Goal: Contribute content: Add original content to the website for others to see

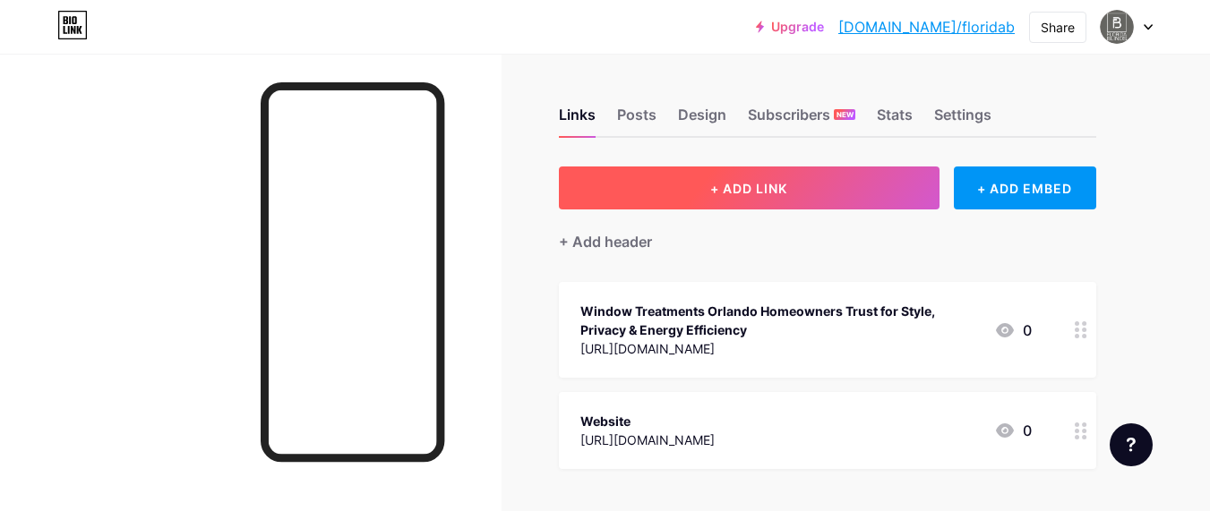
click at [765, 190] on span "+ ADD LINK" at bounding box center [748, 188] width 77 height 15
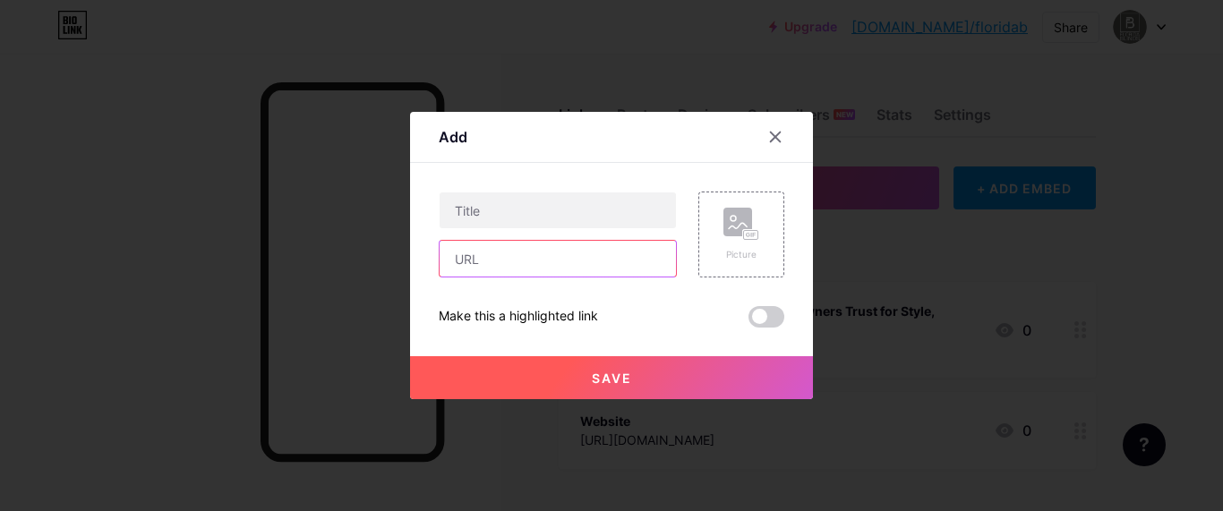
paste input "[URL][DOMAIN_NAME]"
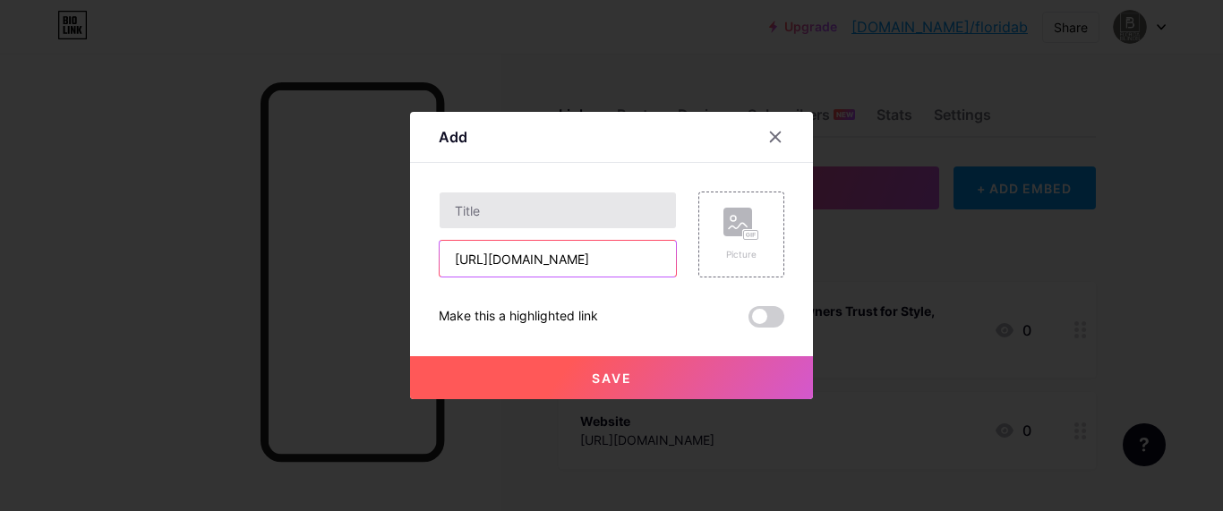
type input "[URL][DOMAIN_NAME]"
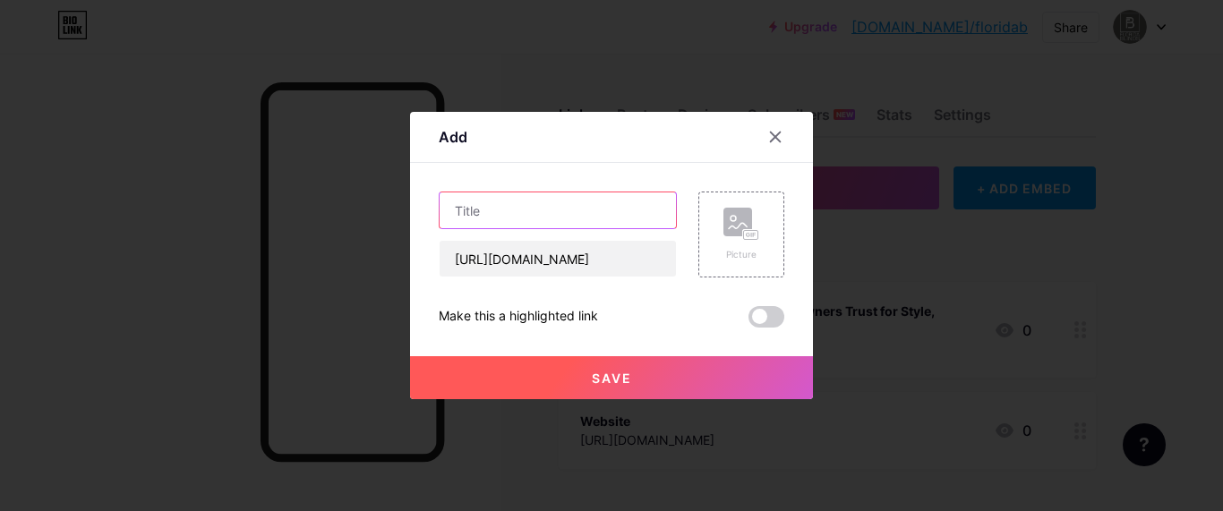
click at [480, 218] on input "text" at bounding box center [558, 211] width 236 height 36
paste input ""Roller Shades Orlando – Stylish, Simple & Perfect for Every Home""
type input "Roller Shades Orlando – Stylish, Simple & Perfect for Every Home"
click at [744, 244] on div "Picture" at bounding box center [742, 235] width 36 height 54
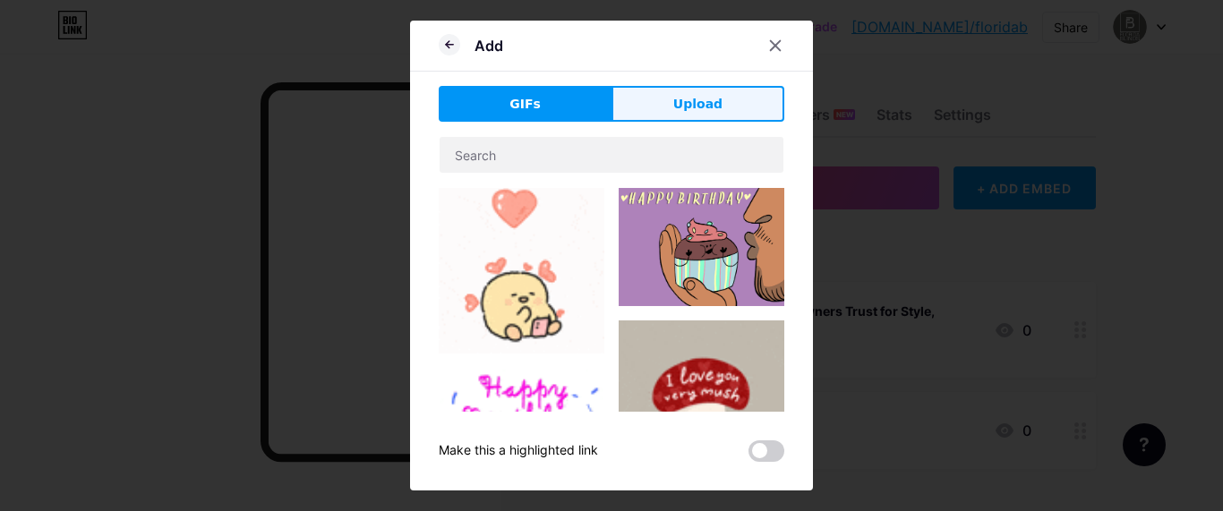
click at [652, 95] on button "Upload" at bounding box center [698, 104] width 173 height 36
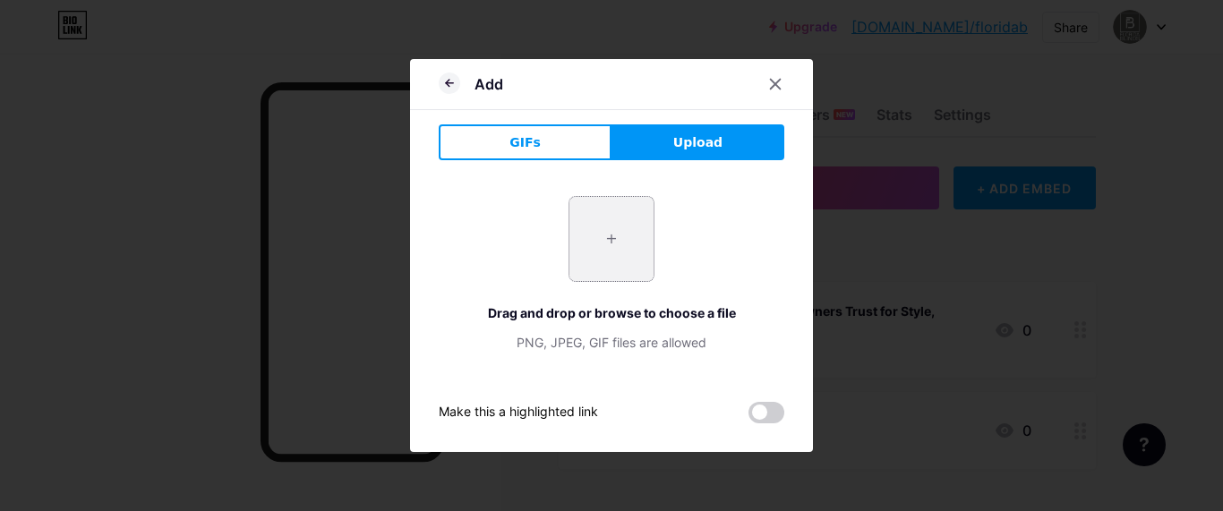
click at [626, 255] on input "file" at bounding box center [612, 239] width 84 height 84
type input "C:\fakepath\1467758105.png"
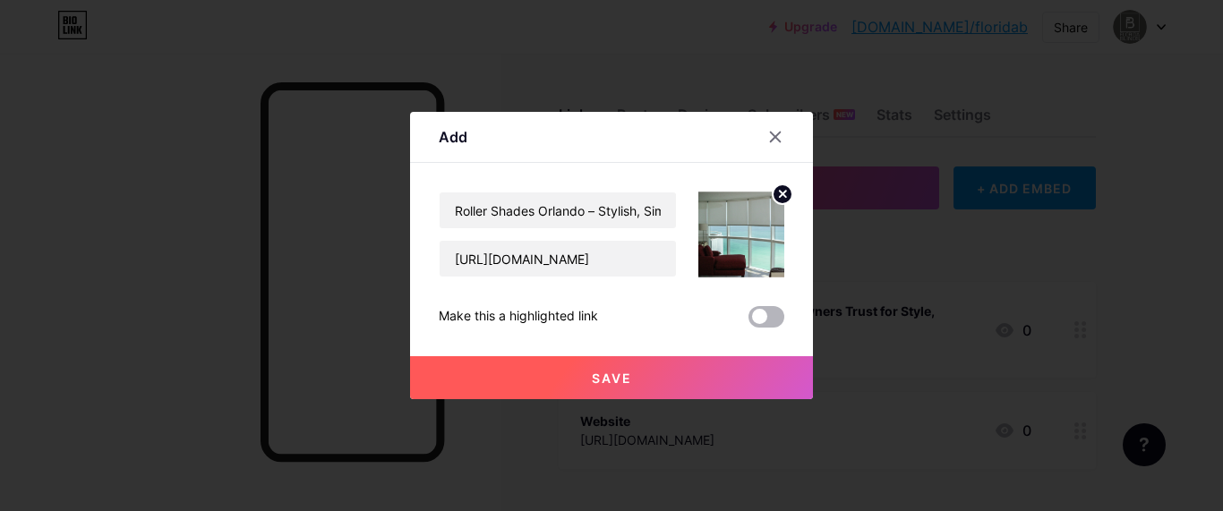
click at [757, 315] on span at bounding box center [767, 316] width 36 height 21
click at [749, 321] on input "checkbox" at bounding box center [749, 321] width 0 height 0
click at [612, 383] on span "Save" at bounding box center [612, 378] width 40 height 15
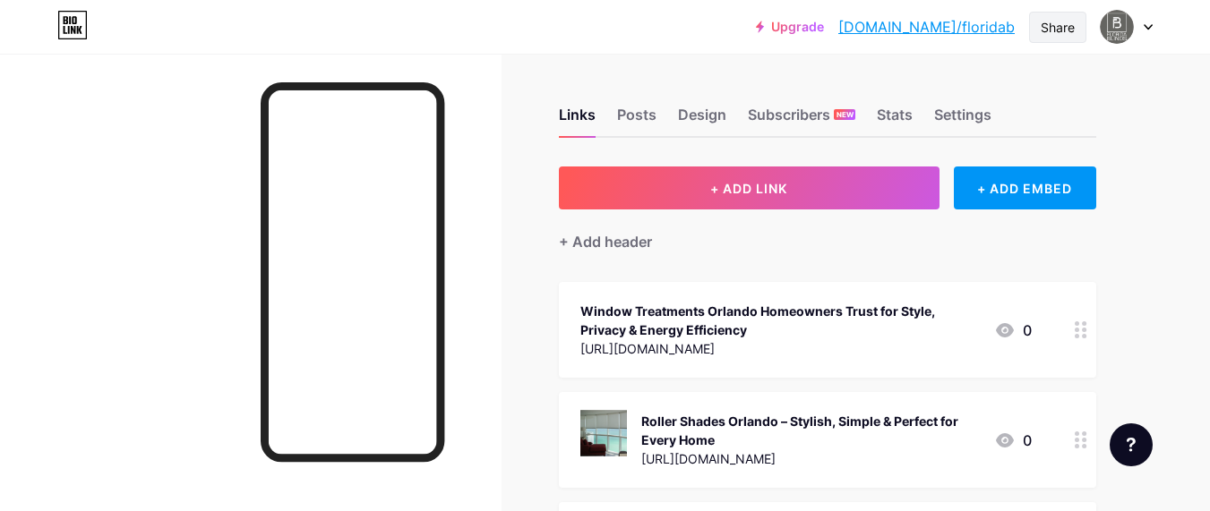
click at [1067, 24] on div "Share" at bounding box center [1058, 27] width 34 height 19
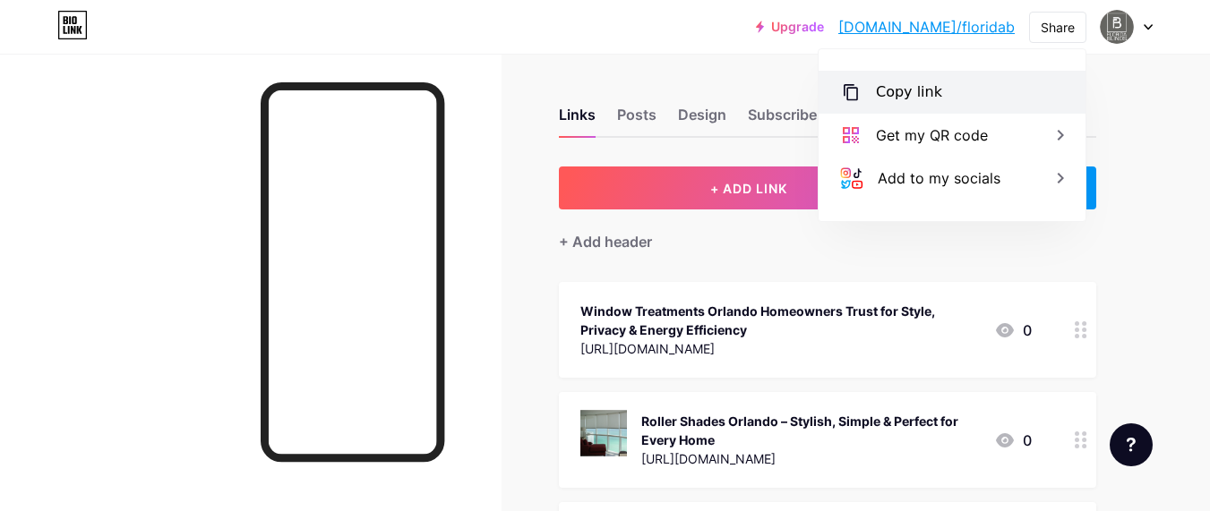
click at [909, 92] on div "Copy link" at bounding box center [909, 91] width 66 height 21
